Goal: Task Accomplishment & Management: Manage account settings

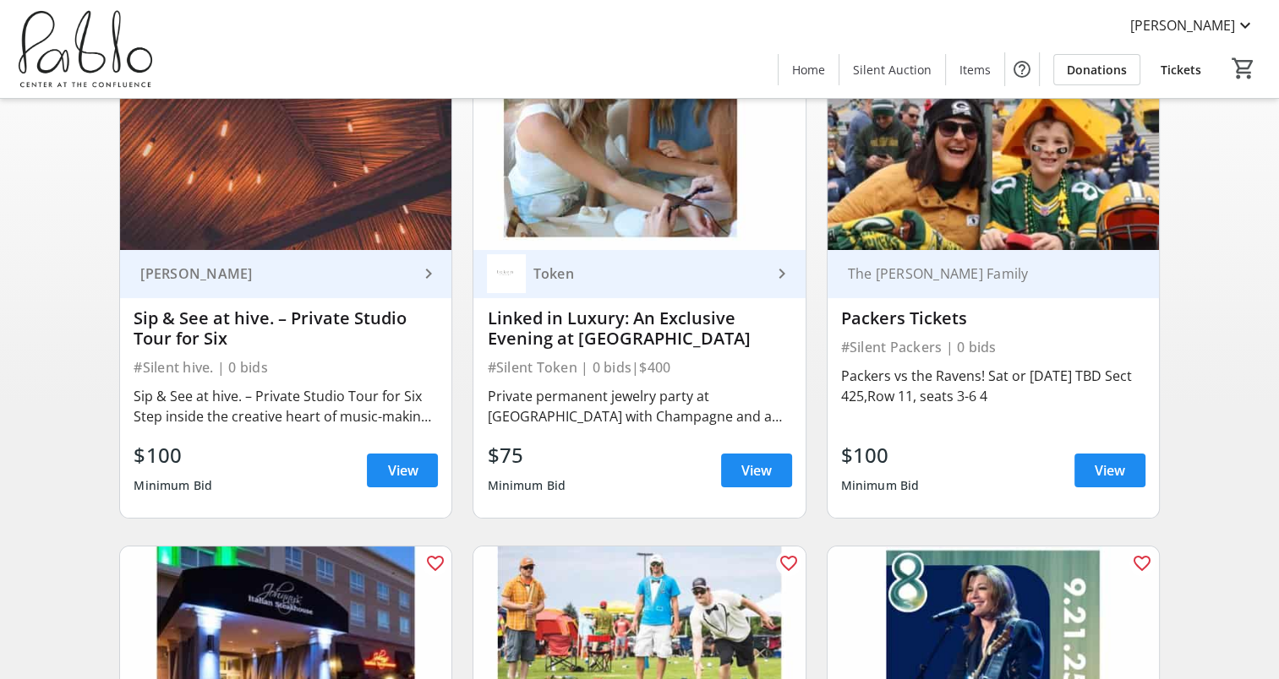
scroll to position [85, 0]
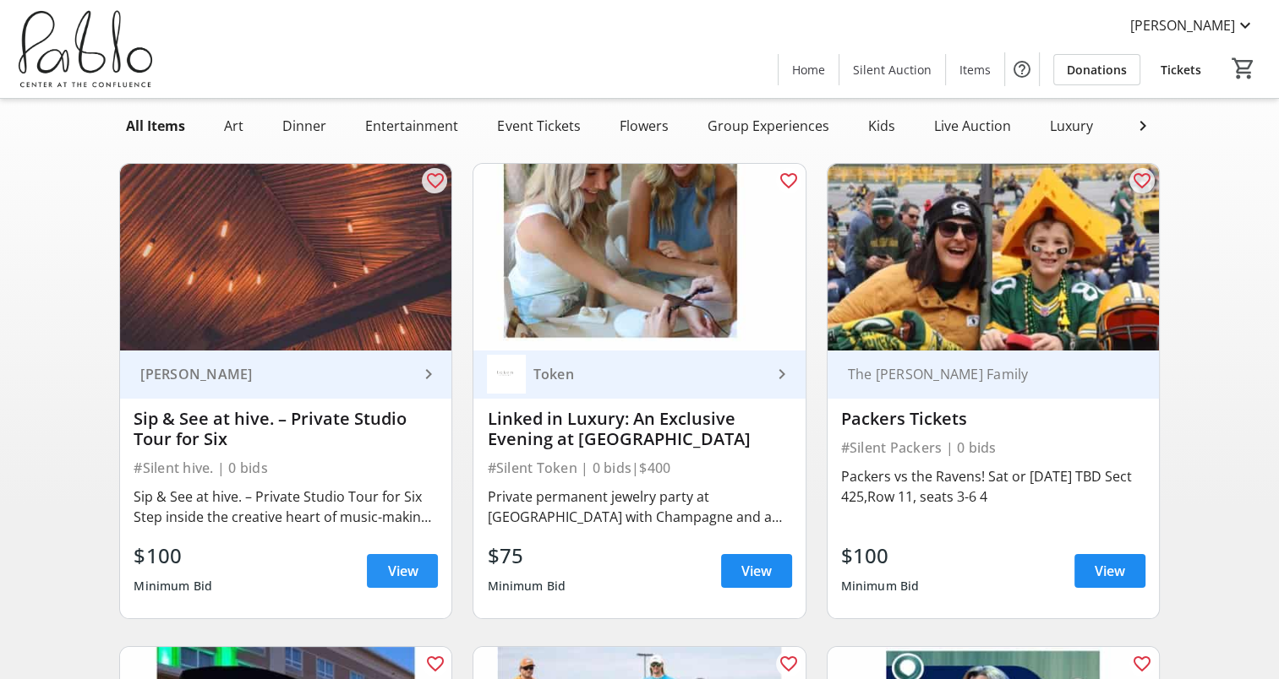
click at [395, 581] on span "View" at bounding box center [402, 571] width 30 height 20
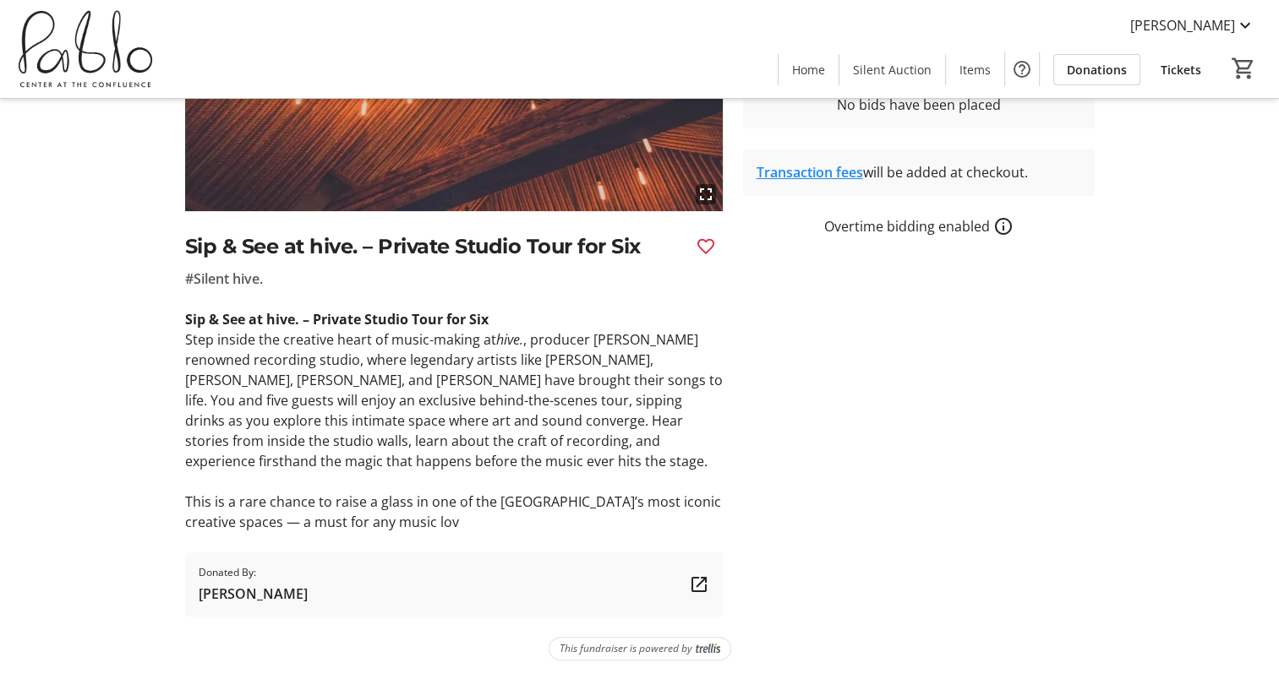
scroll to position [252, 0]
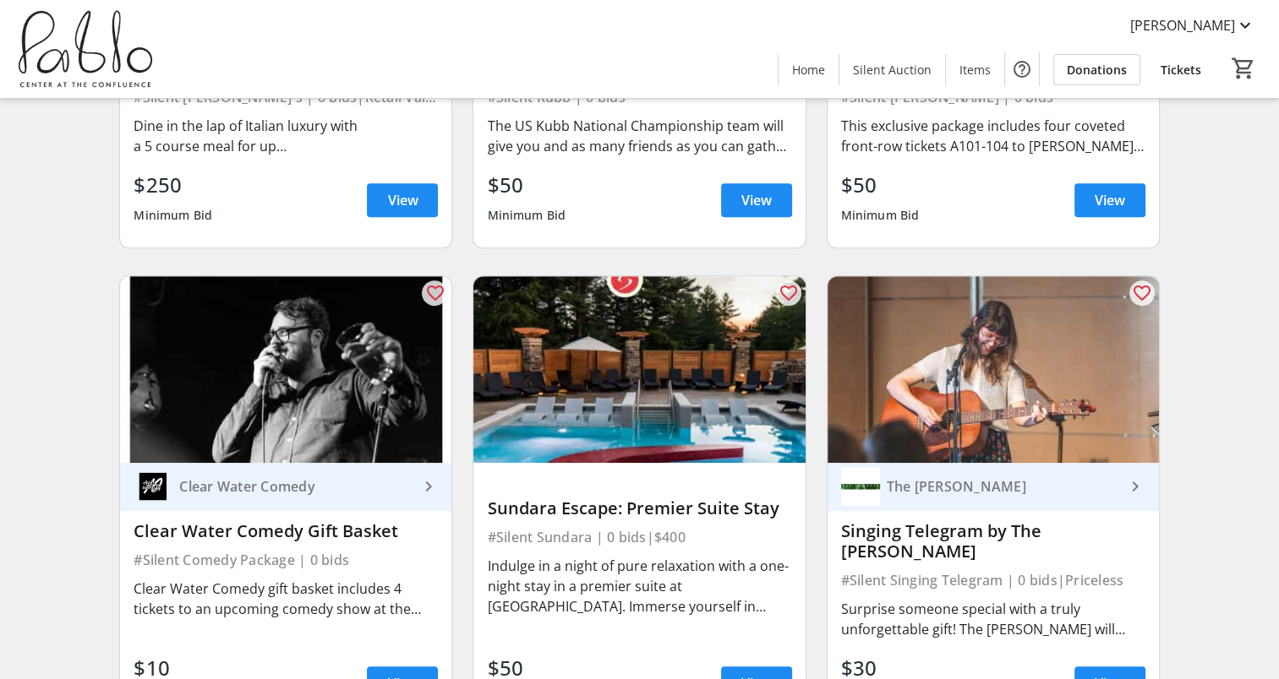
scroll to position [1099, 0]
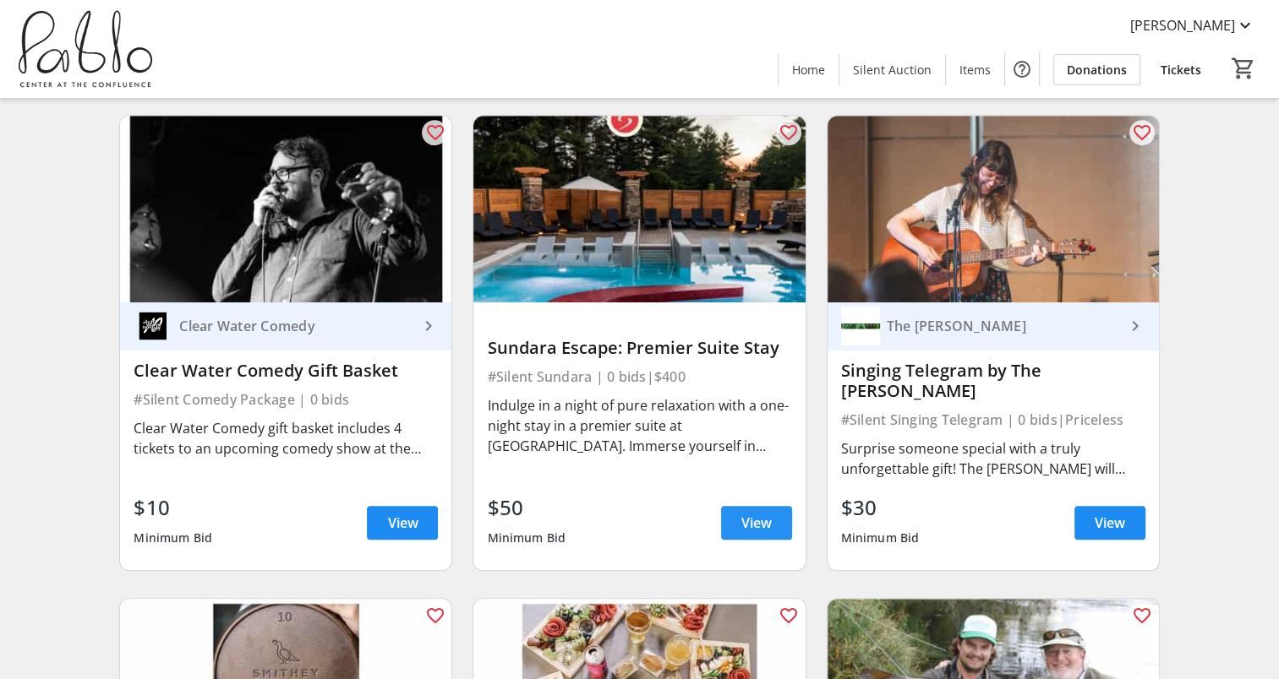
click at [753, 513] on span "View" at bounding box center [756, 523] width 30 height 20
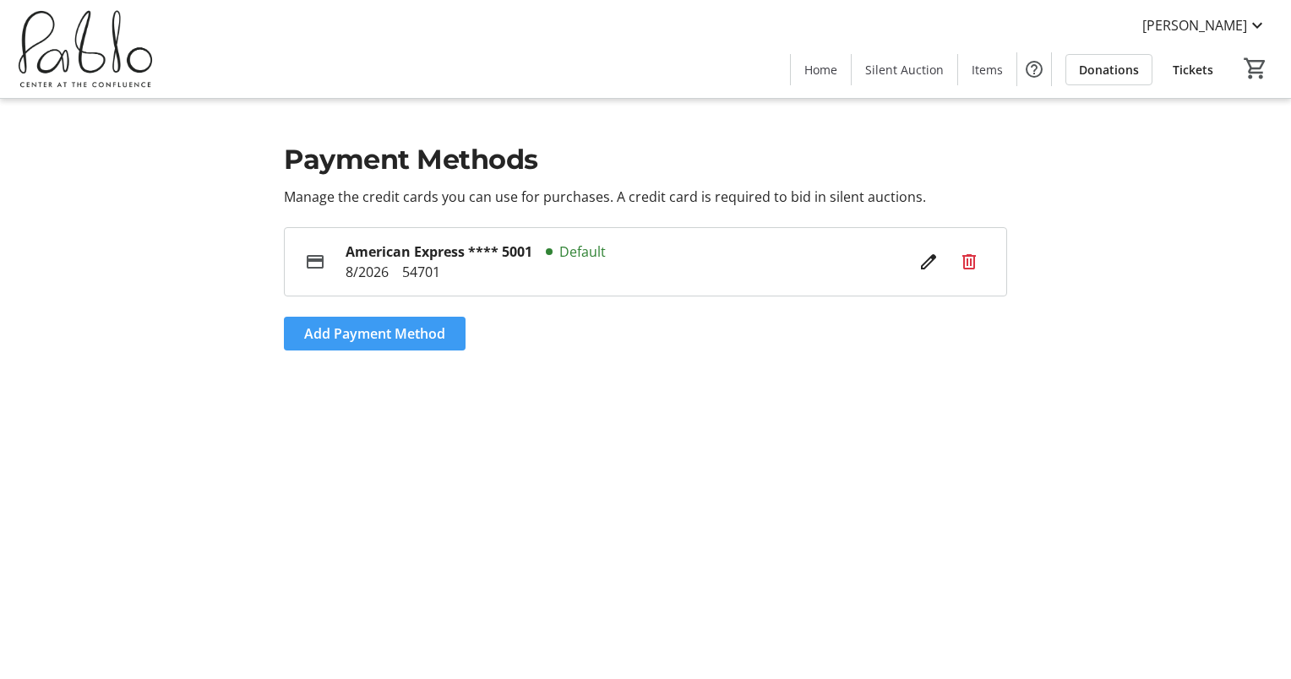
click at [392, 331] on span "Add Payment Method" at bounding box center [374, 334] width 141 height 20
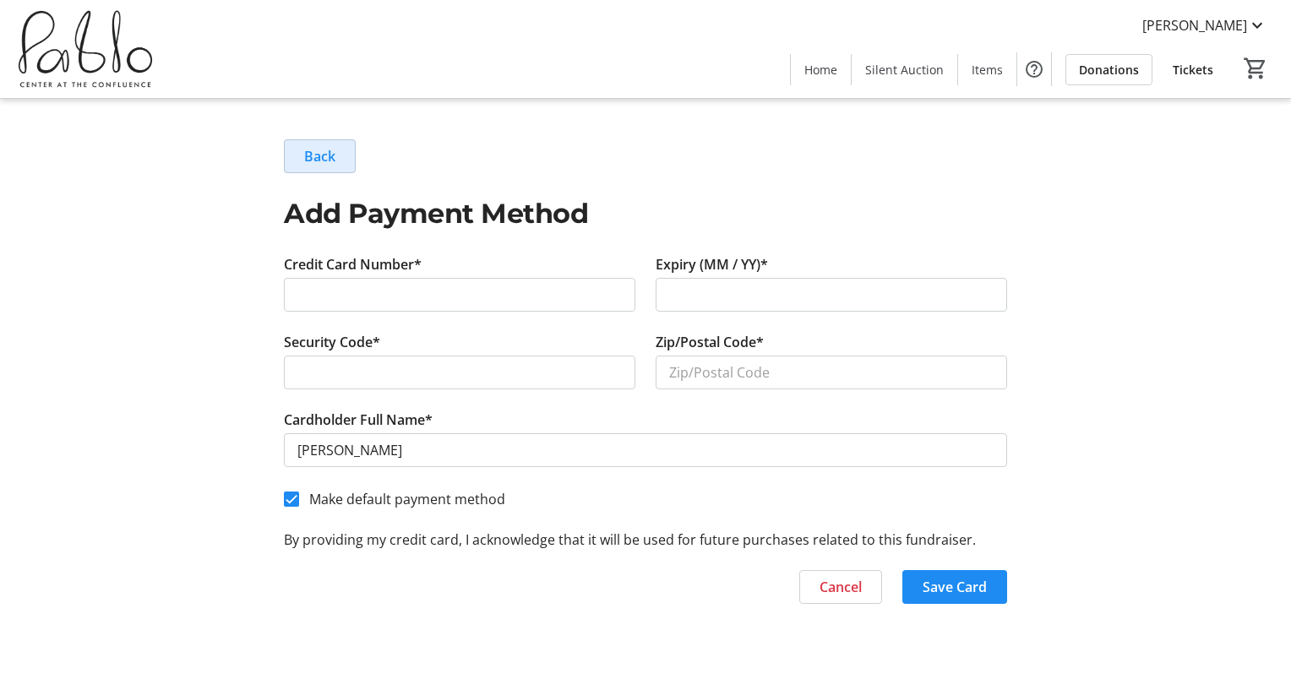
click at [334, 162] on span "Back" at bounding box center [319, 156] width 31 height 20
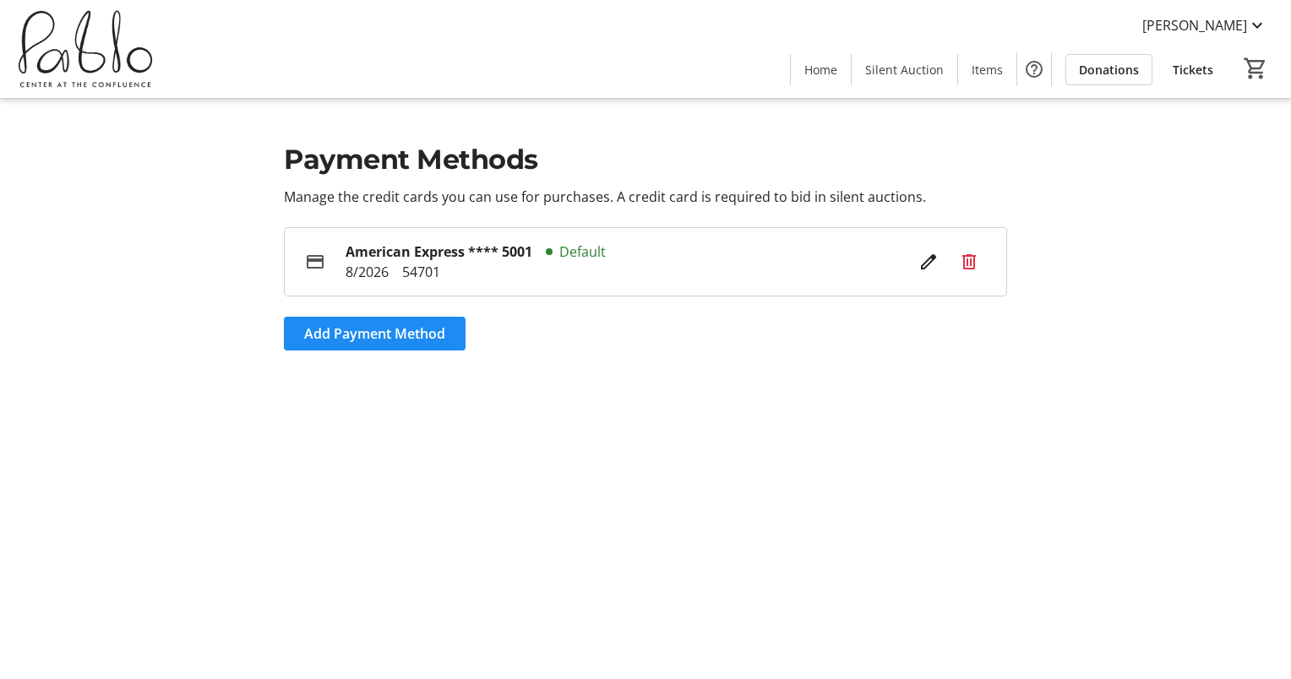
click at [813, 389] on div "Payment Methods Manage the credit cards you can use for purchases. A credit car…" at bounding box center [645, 245] width 1115 height 292
